Goal: Find specific page/section: Find specific page/section

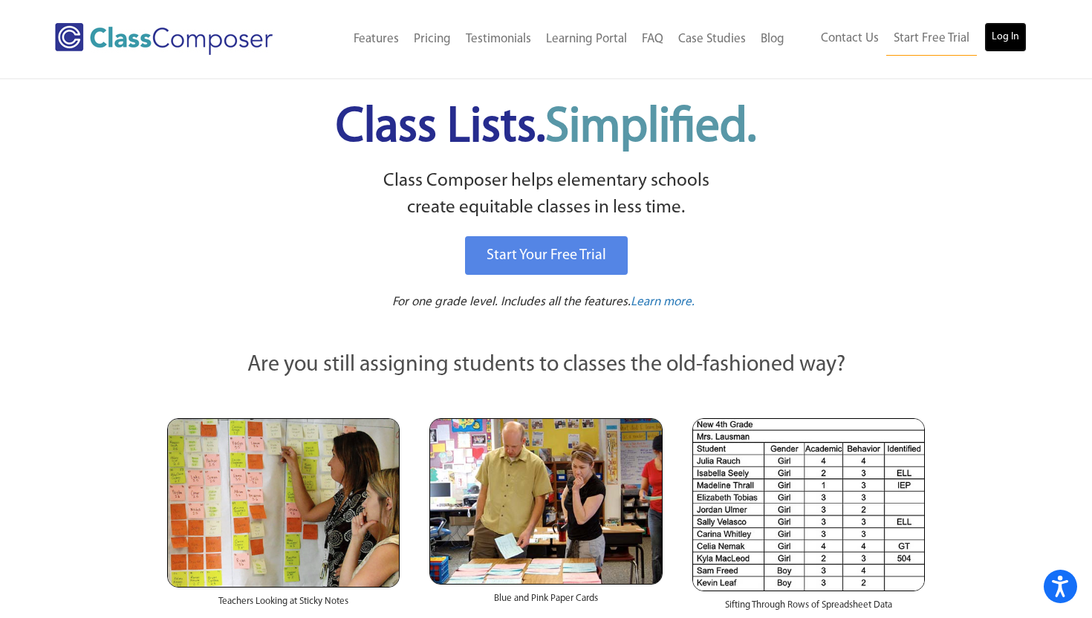
click at [1002, 33] on link "Log In" at bounding box center [1005, 37] width 42 height 30
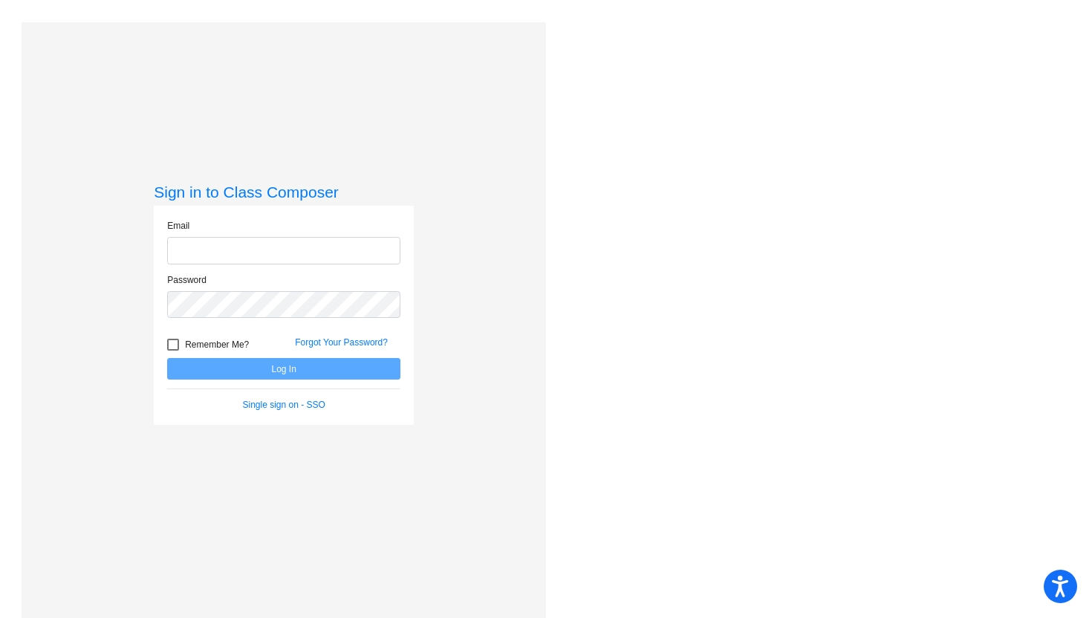
type input "lmacfarlane@lgusd.org"
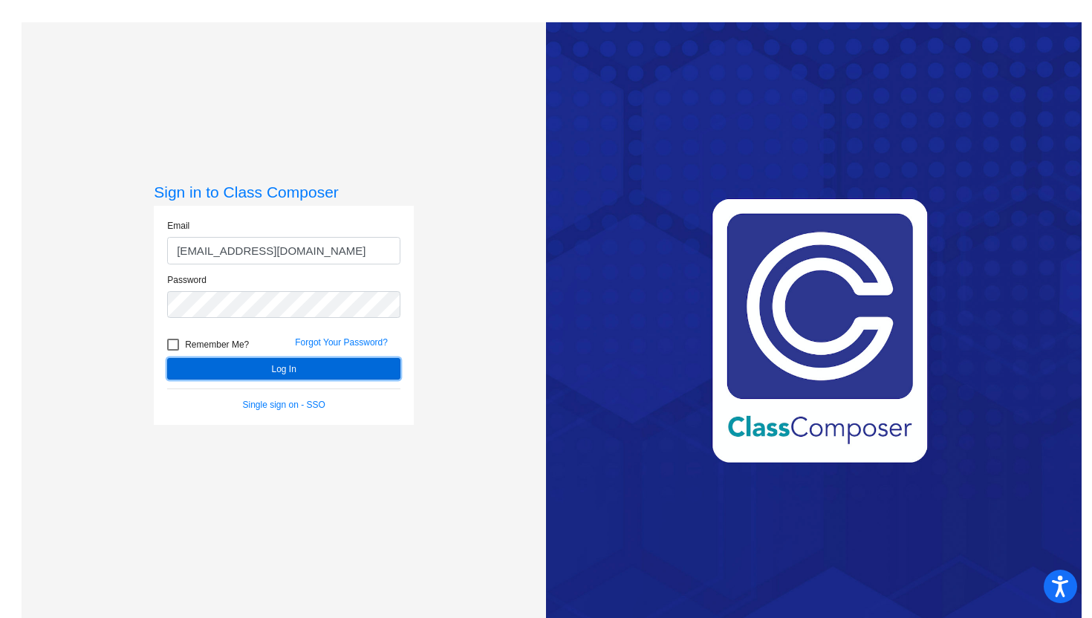
click at [299, 365] on button "Log In" at bounding box center [283, 369] width 233 height 22
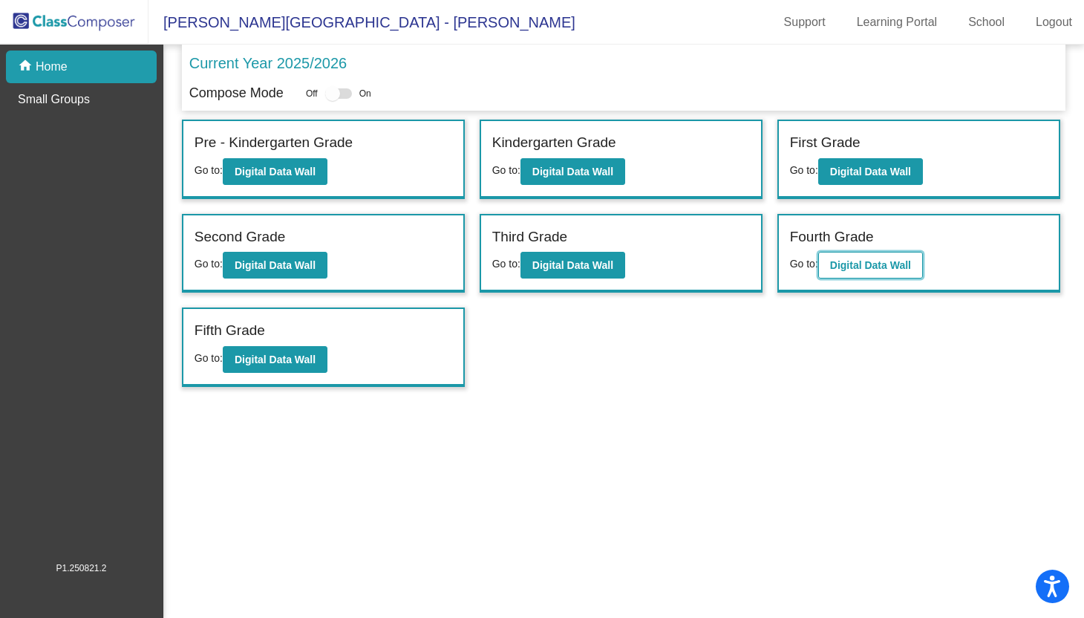
click at [904, 264] on b "Digital Data Wall" at bounding box center [870, 265] width 81 height 12
click at [281, 358] on b "Digital Data Wall" at bounding box center [275, 360] width 81 height 12
